Goal: Information Seeking & Learning: Find specific page/section

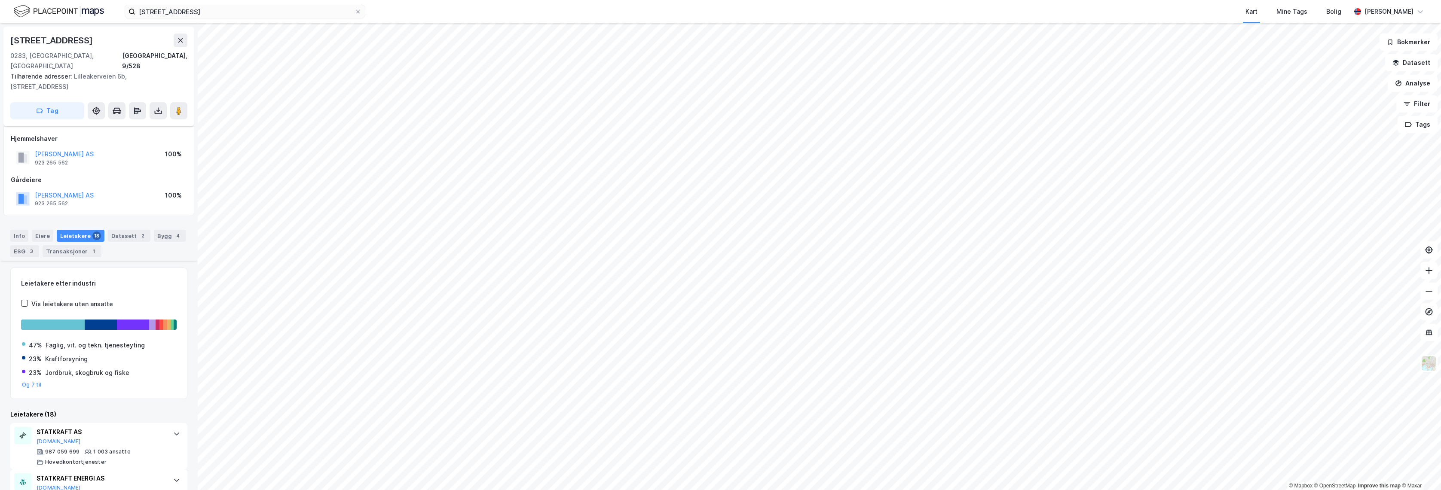
scroll to position [503, 0]
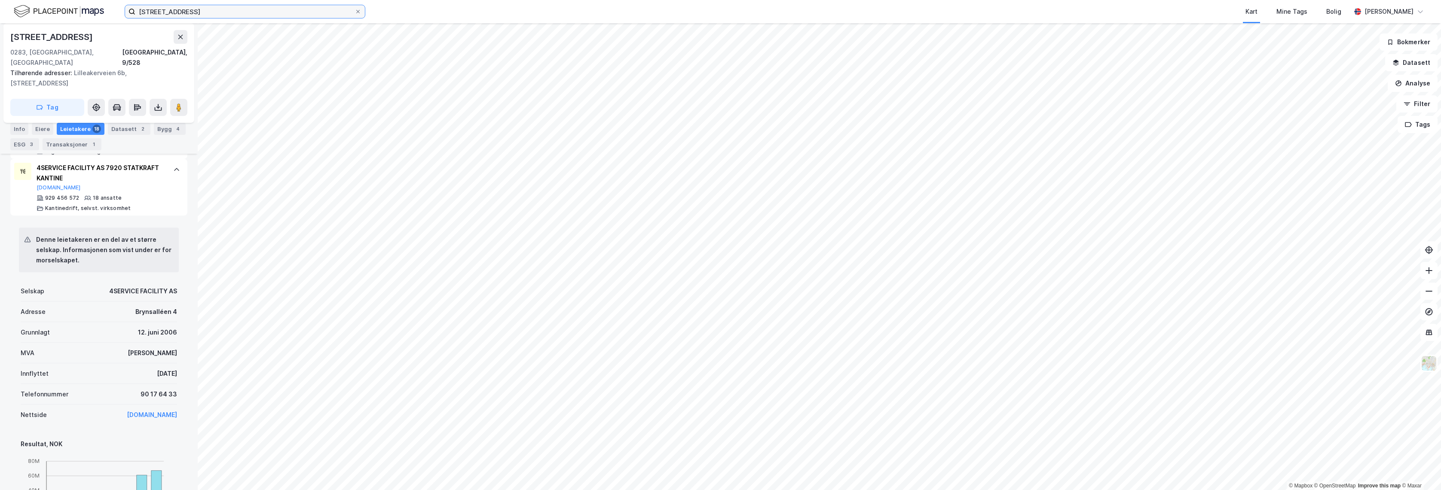
click at [303, 9] on input "[STREET_ADDRESS]" at bounding box center [244, 11] width 219 height 13
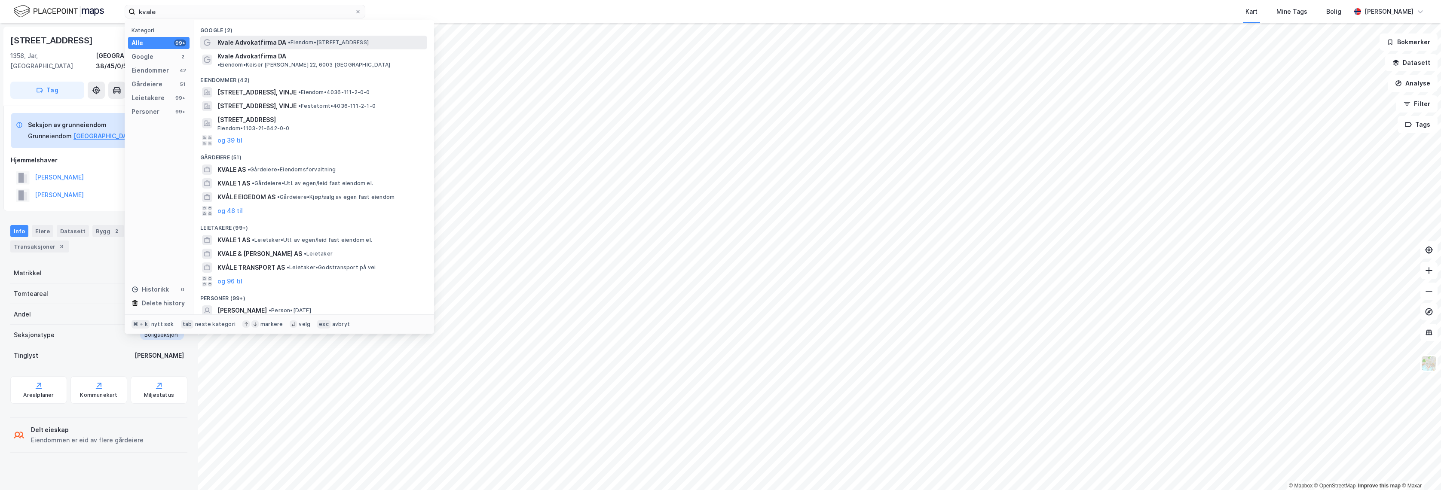
click at [291, 46] on div "Kvale Advokatfirma DA • Eiendom • [STREET_ADDRESS]" at bounding box center [322, 42] width 208 height 10
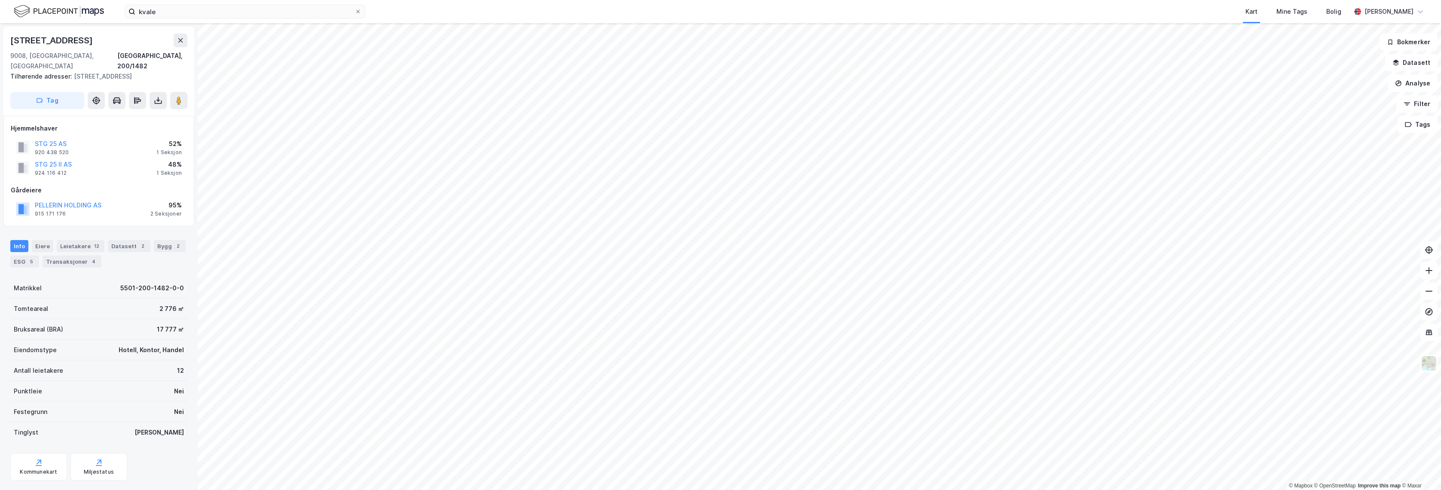
scroll to position [78, 0]
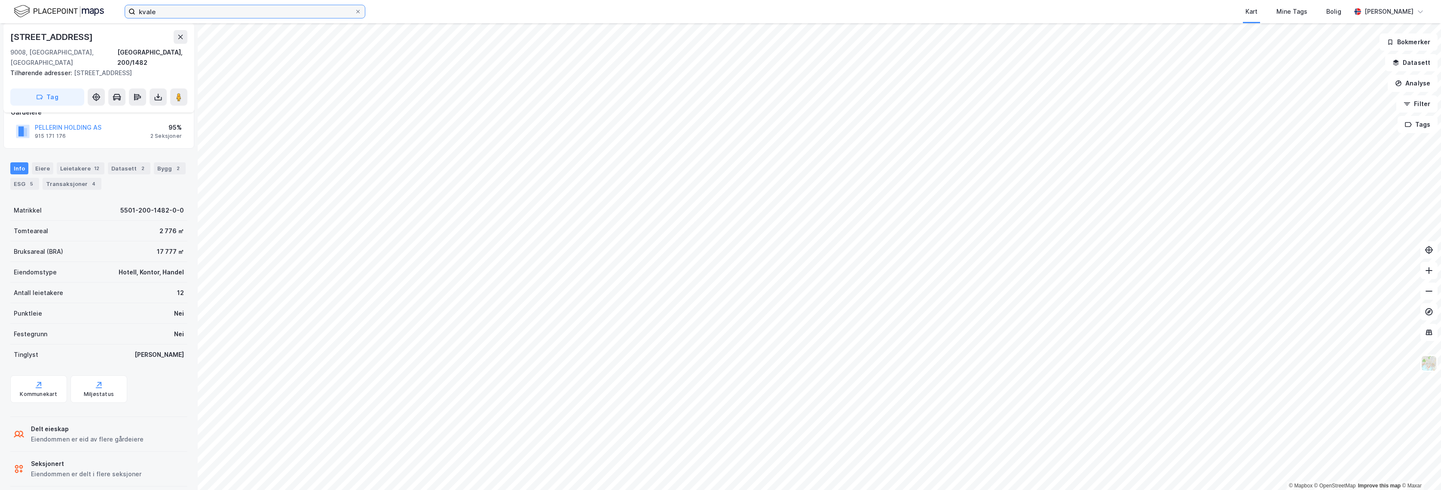
click at [210, 13] on input "kvale" at bounding box center [244, 11] width 219 height 13
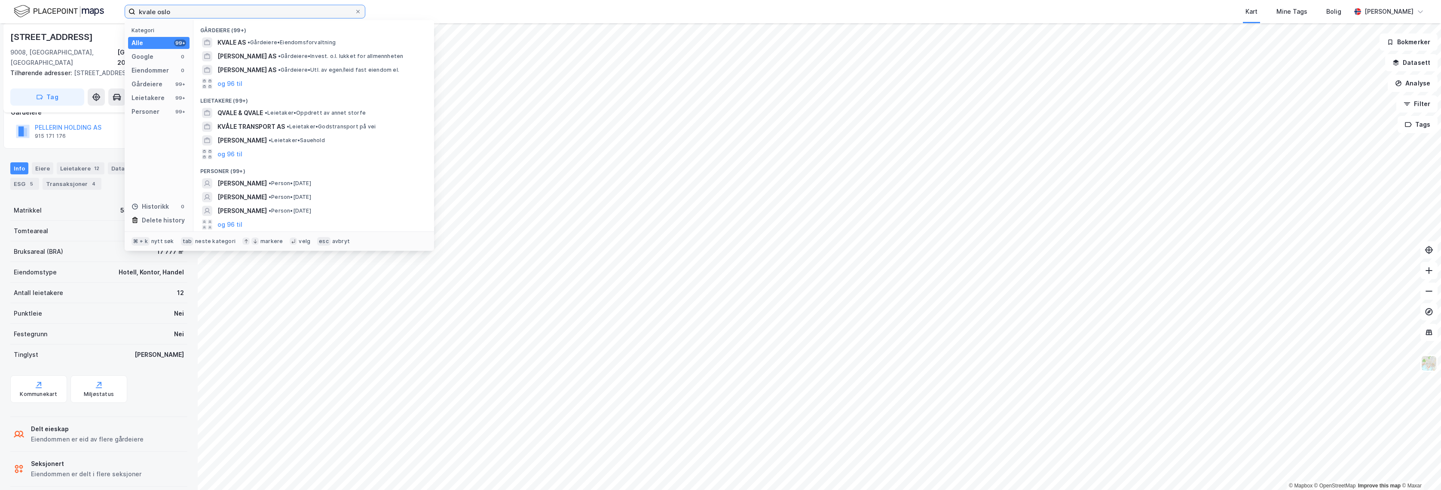
click at [264, 15] on input "kvale oslo" at bounding box center [244, 11] width 219 height 13
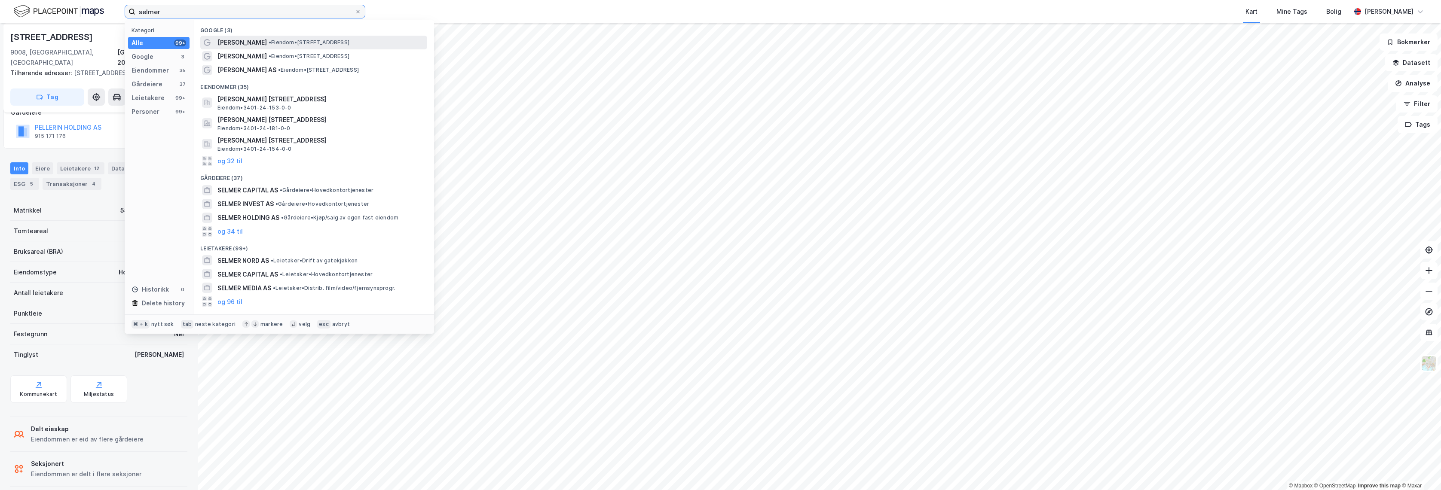
type input "selmer"
click at [331, 40] on span "• Eiendom • [STREET_ADDRESS]" at bounding box center [309, 42] width 81 height 7
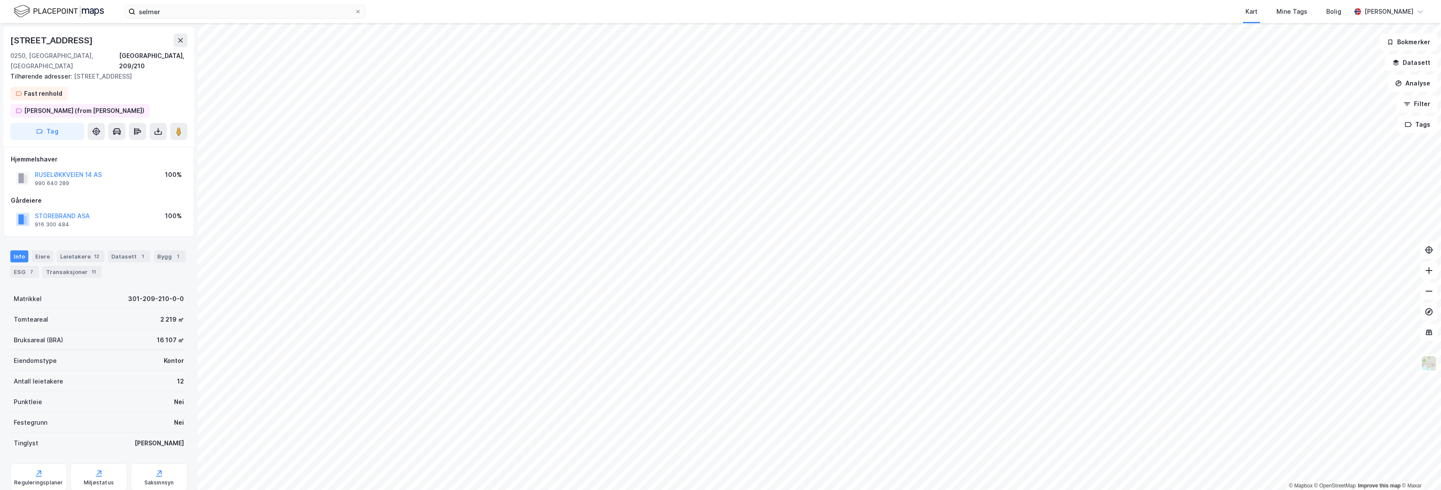
scroll to position [2, 0]
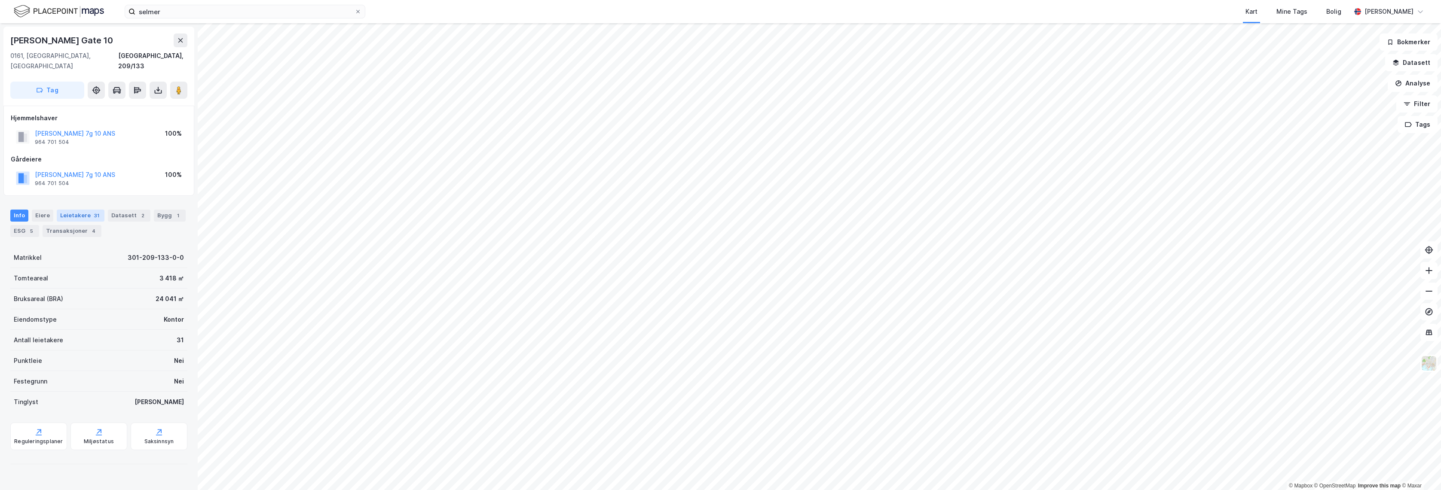
click at [78, 210] on div "Leietakere 31" at bounding box center [81, 216] width 48 height 12
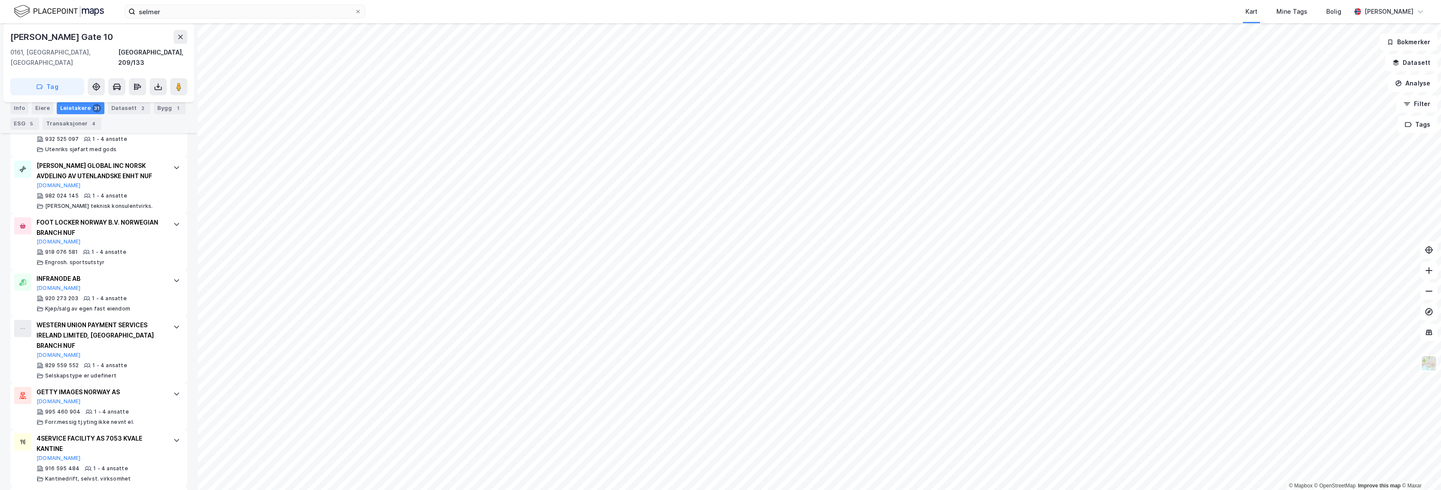
scroll to position [894, 0]
